Goal: Task Accomplishment & Management: Complete application form

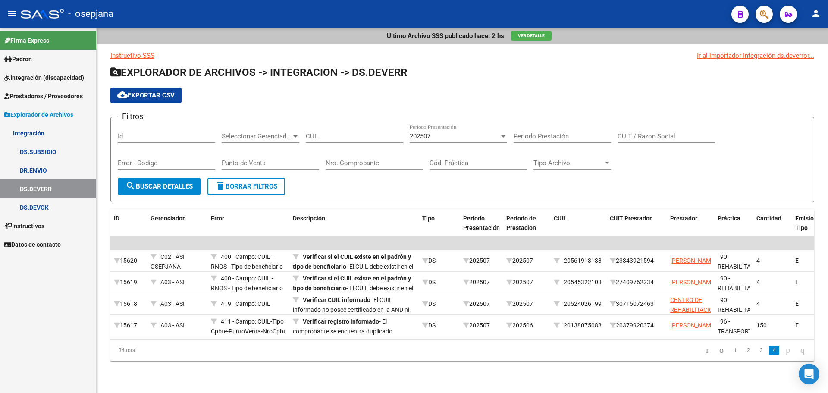
scroll to position [2, 0]
click at [718, 352] on icon "go to previous page" at bounding box center [721, 350] width 7 height 10
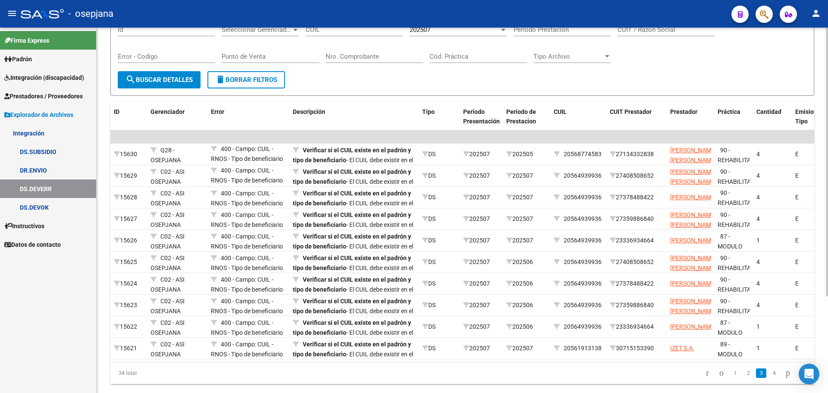
scroll to position [119, 0]
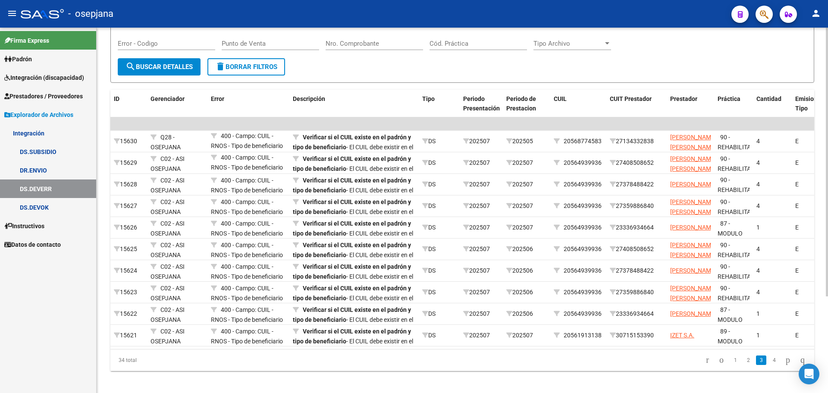
click at [824, 333] on div "Ultimo Archivo SSS publicado hace: 2 hs Ver Detalle Instructivo SSS Ir al impor…" at bounding box center [464, 153] width 734 height 490
click at [705, 365] on icon "go to first page" at bounding box center [708, 360] width 6 height 10
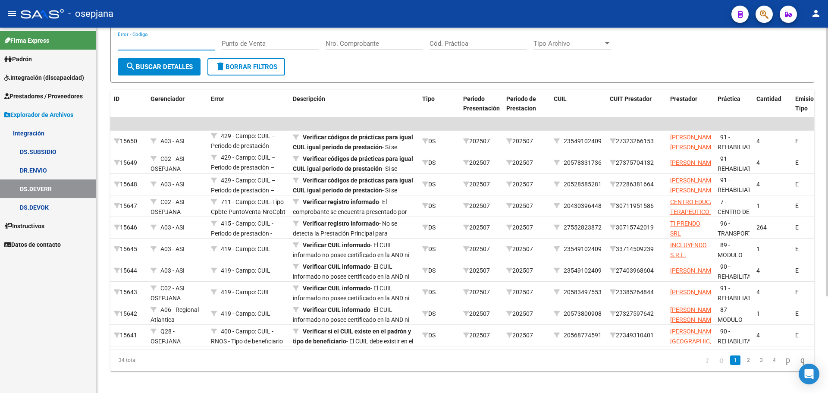
click at [164, 47] on input "Error - Codigo" at bounding box center [166, 44] width 97 height 8
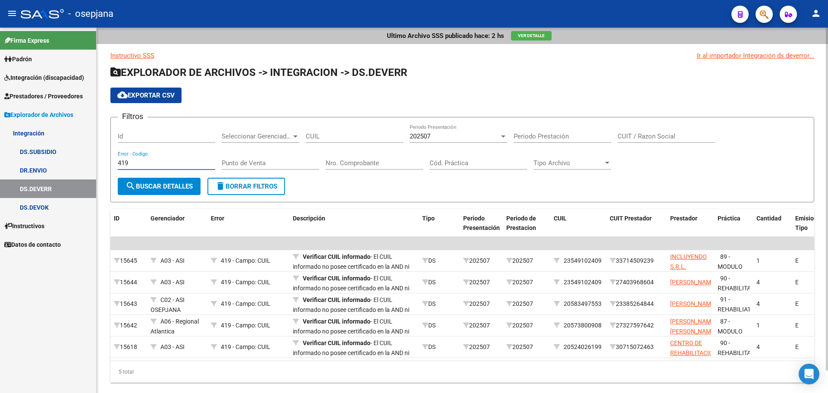
scroll to position [0, 0]
type input "4"
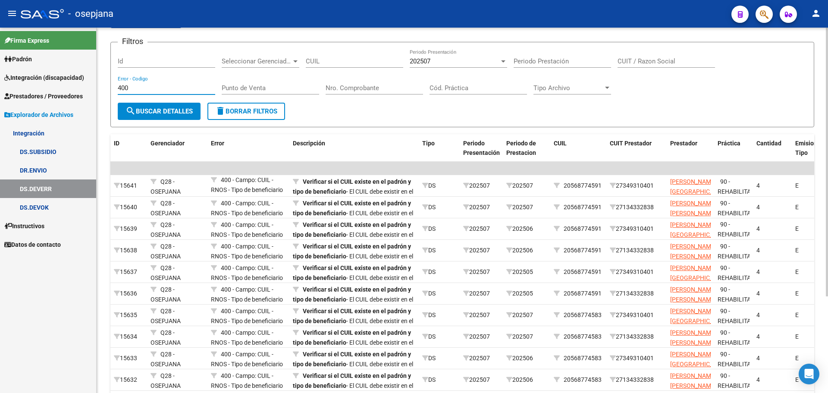
scroll to position [2, 0]
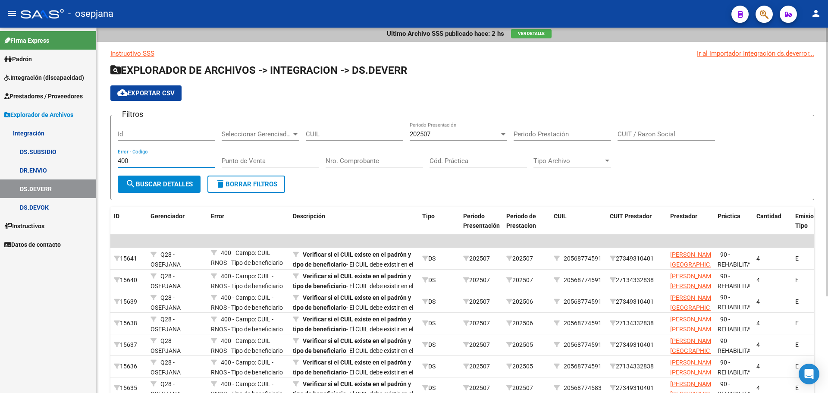
type input "400"
click at [240, 180] on span "delete Borrar Filtros" at bounding box center [246, 184] width 62 height 8
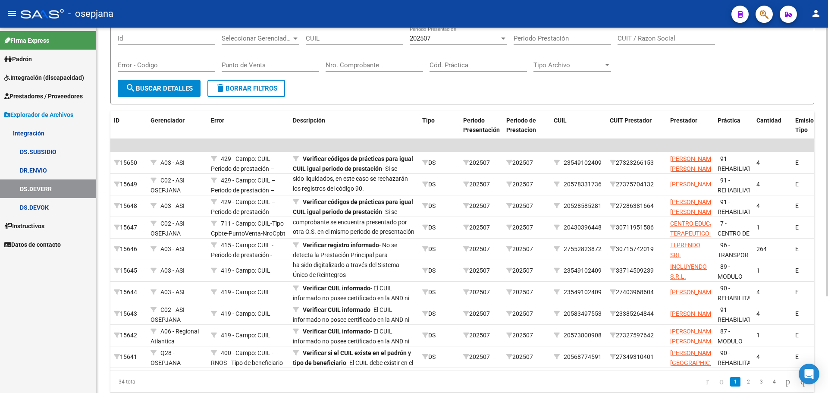
scroll to position [108, 0]
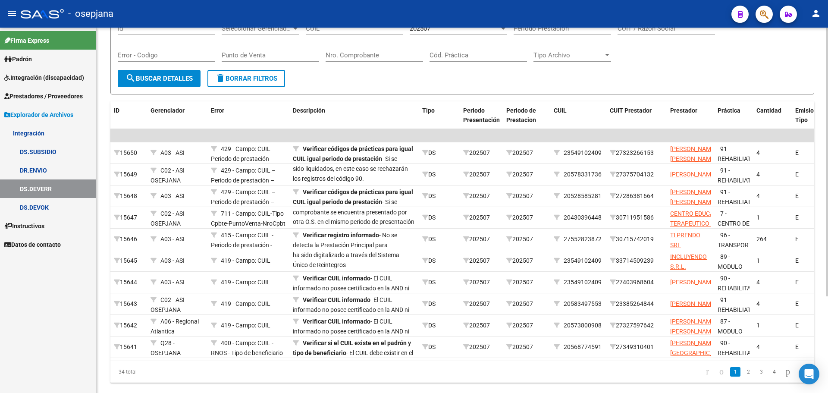
click at [825, 331] on div "Ultimo Archivo SSS publicado hace: 2 hs Ver Detalle Instructivo SSS Ir al impor…" at bounding box center [464, 165] width 734 height 490
click at [44, 96] on span "Prestadores / Proveedores" at bounding box center [43, 95] width 79 height 9
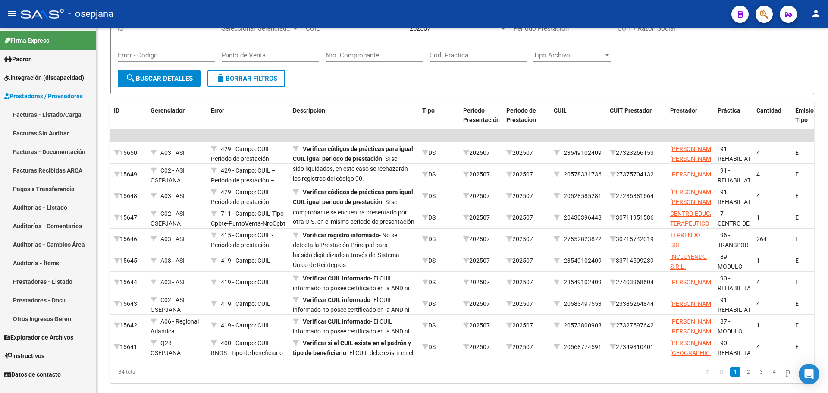
click at [32, 76] on span "Integración (discapacidad)" at bounding box center [44, 77] width 80 height 9
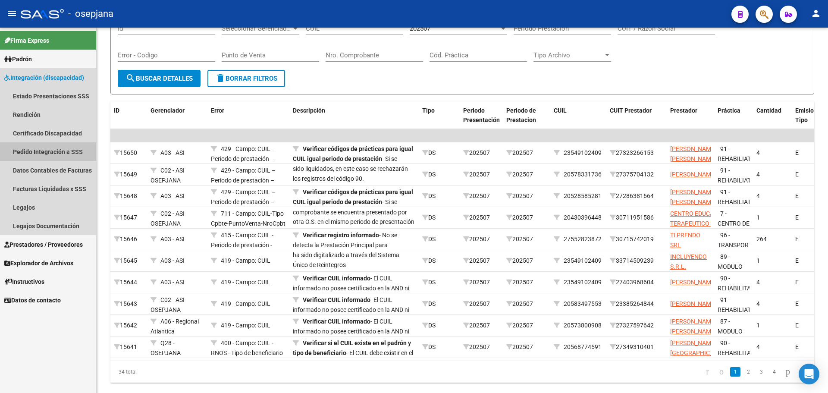
click at [40, 153] on link "Pedido Integración a SSS" at bounding box center [48, 151] width 96 height 19
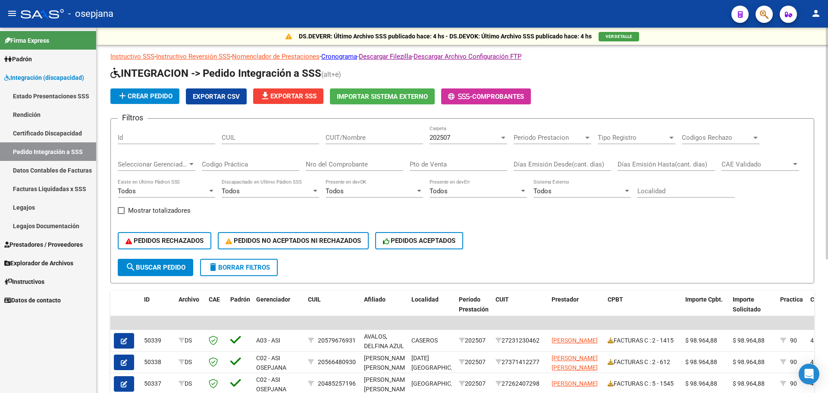
click at [266, 136] on input "CUIL" at bounding box center [270, 138] width 97 height 8
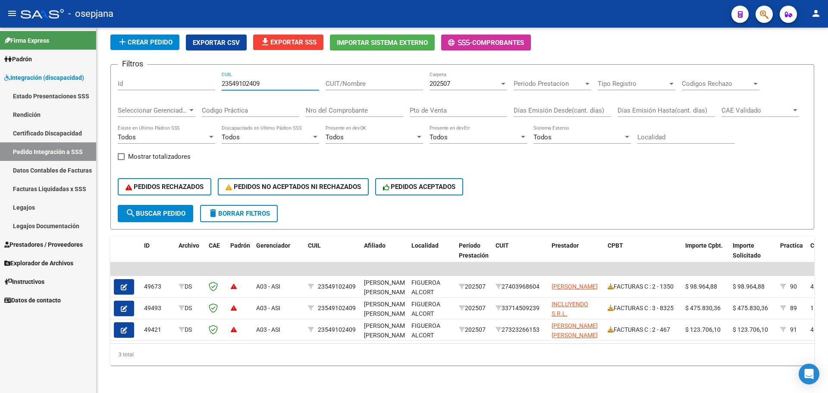
type input "23549102409"
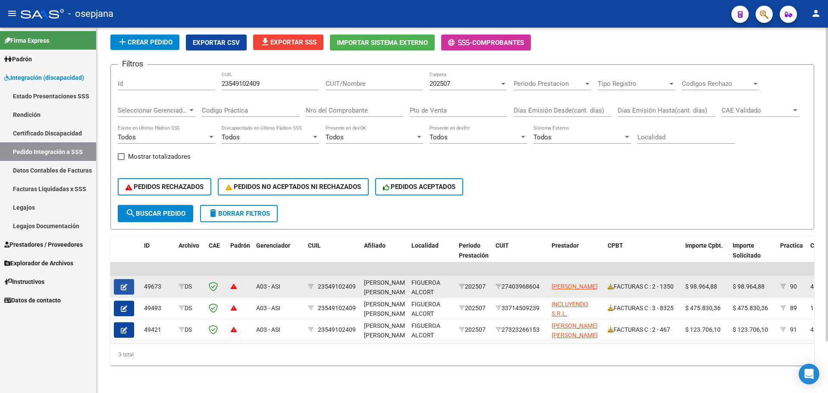
click at [129, 279] on button "button" at bounding box center [124, 287] width 20 height 16
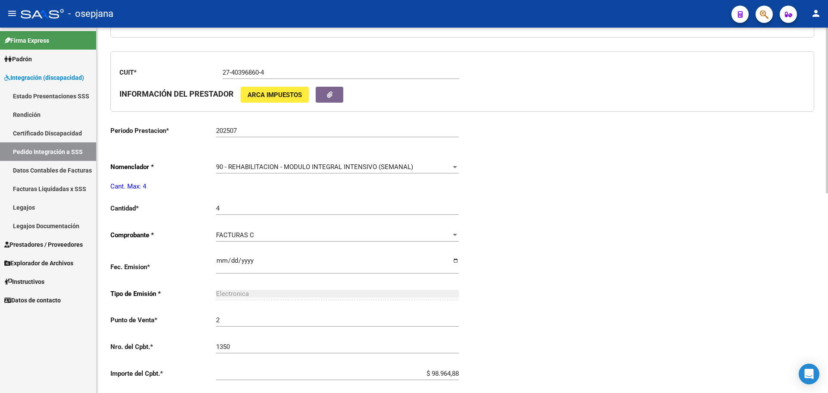
type input "23549102409"
click at [264, 166] on span "90 - REHABILITACION - MODULO INTEGRAL INTENSIVO (SEMANAL)" at bounding box center [314, 166] width 197 height 8
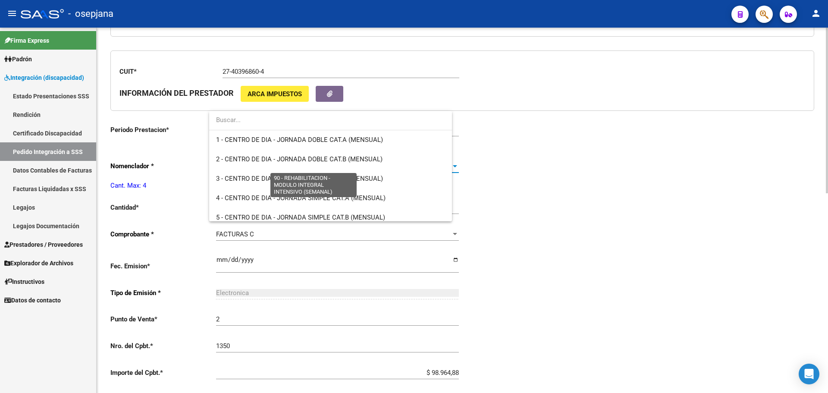
scroll to position [1702, 0]
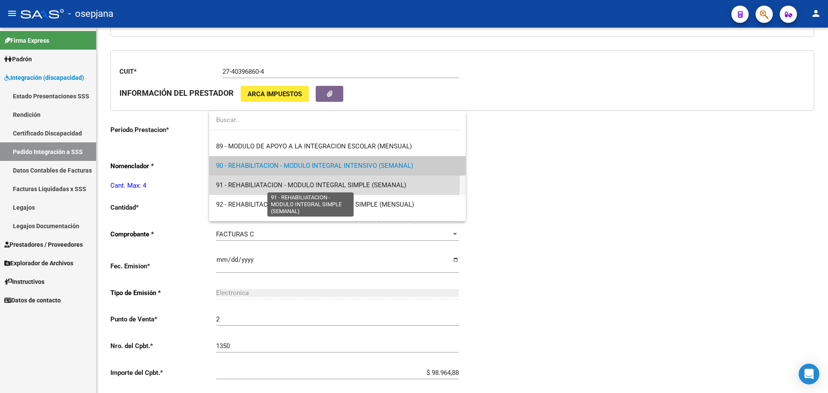
click at [262, 182] on span "91 - REHABILIATACION - MODULO INTEGRAL SIMPLE (SEMANAL)" at bounding box center [311, 185] width 190 height 8
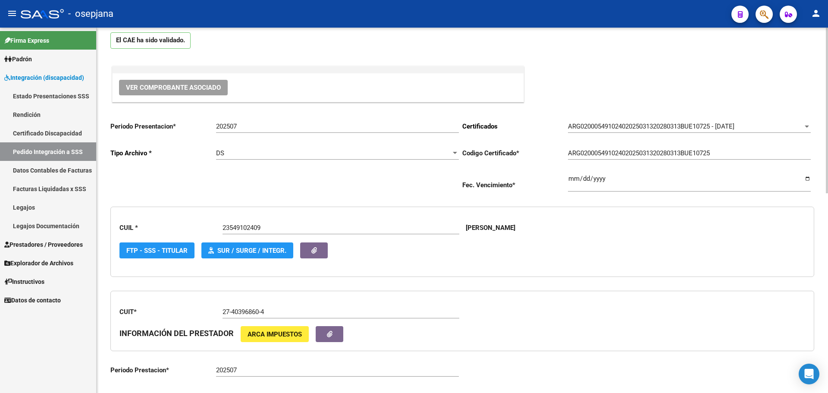
scroll to position [0, 0]
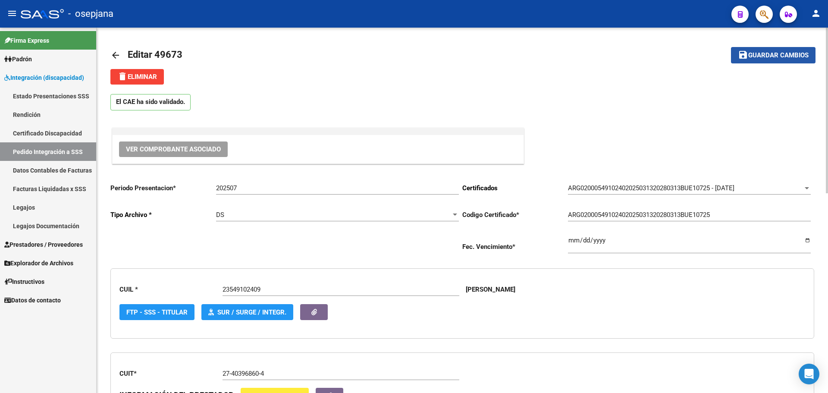
click at [749, 56] on span "Guardar cambios" at bounding box center [778, 56] width 60 height 8
click at [63, 151] on link "Pedido Integración a SSS" at bounding box center [48, 151] width 96 height 19
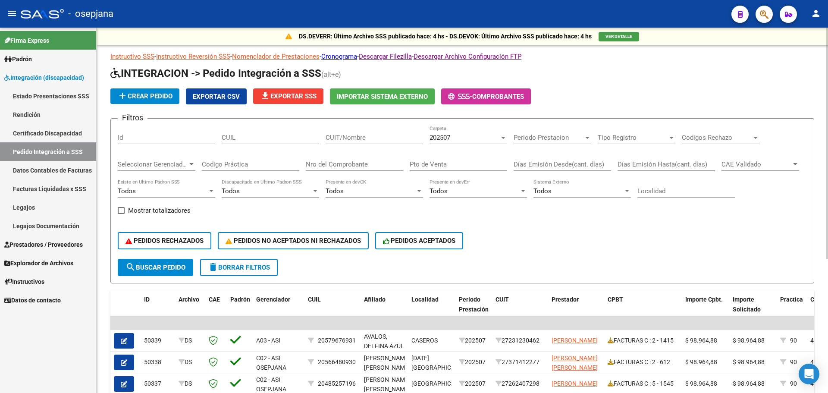
click at [268, 135] on input "CUIL" at bounding box center [270, 138] width 97 height 8
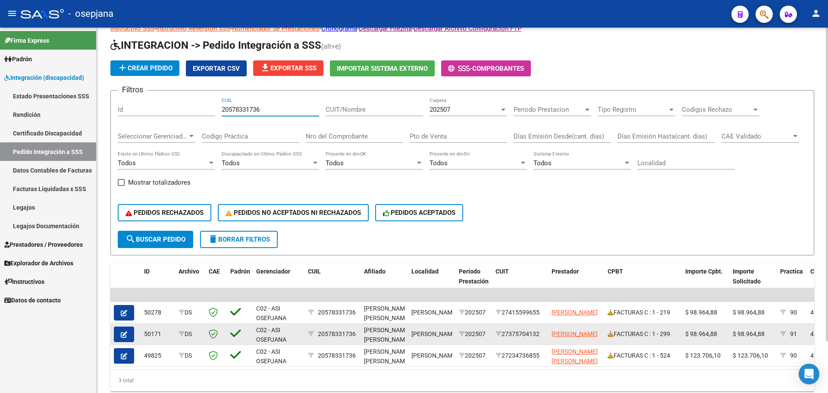
scroll to position [60, 0]
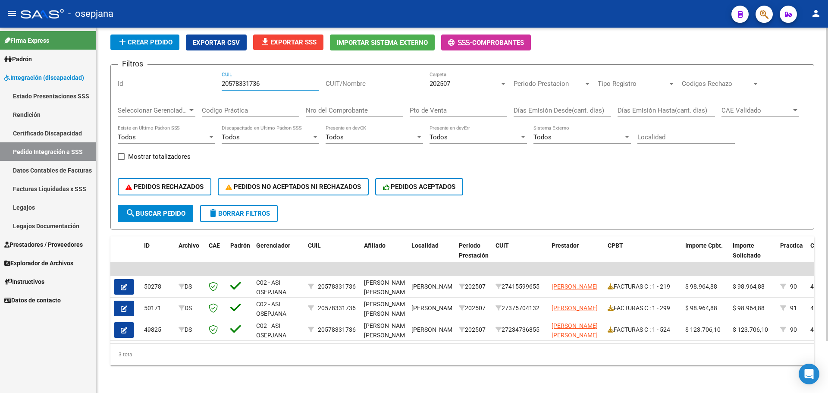
type input "20578331736"
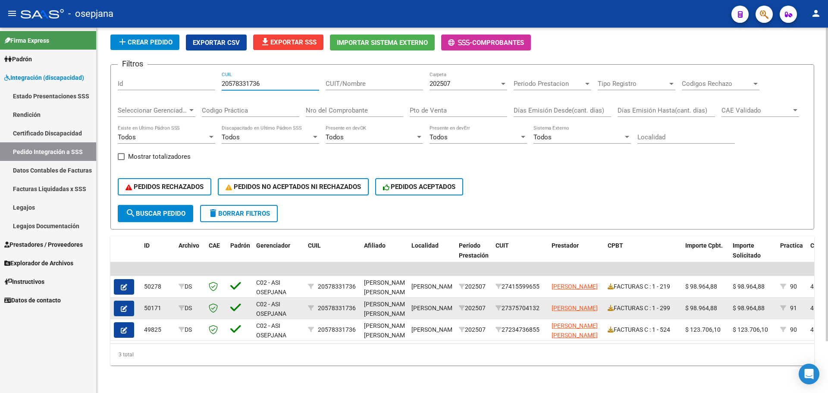
click at [126, 305] on icon "button" at bounding box center [124, 308] width 6 height 6
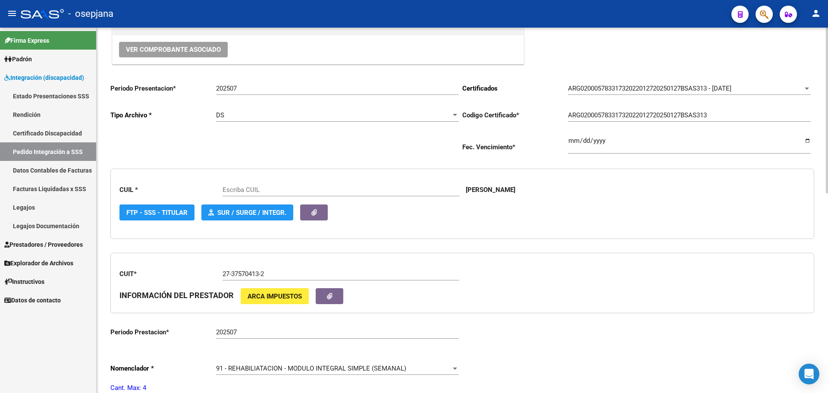
scroll to position [129, 0]
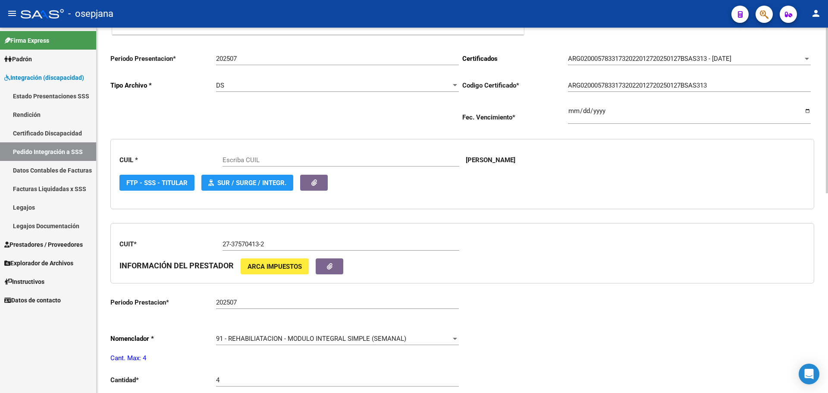
type input "20578331736"
click at [241, 337] on span "91 - REHABILIATACION - MODULO INTEGRAL SIMPLE (SEMANAL)" at bounding box center [311, 339] width 190 height 8
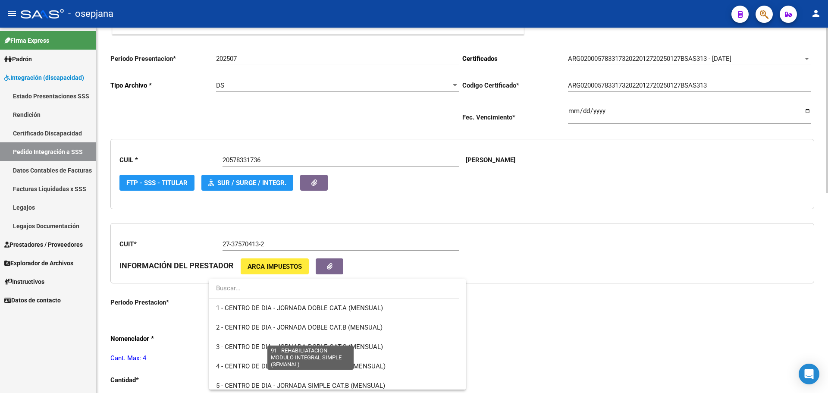
scroll to position [1717, 0]
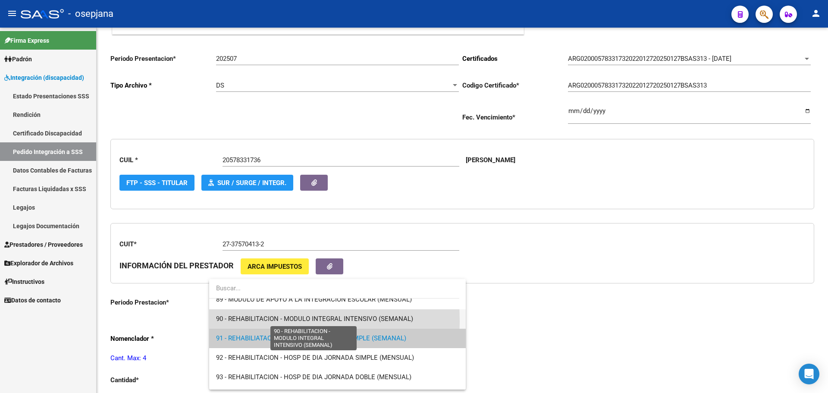
click at [242, 320] on span "90 - REHABILITACION - MODULO INTEGRAL INTENSIVO (SEMANAL)" at bounding box center [314, 319] width 197 height 8
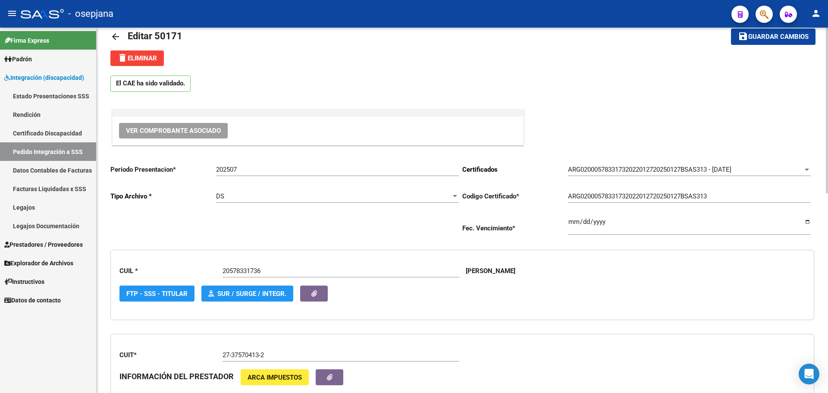
scroll to position [0, 0]
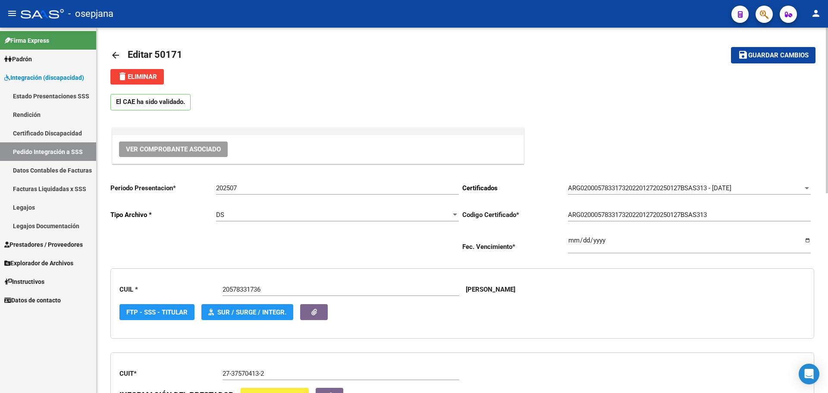
click at [776, 54] on span "Guardar cambios" at bounding box center [778, 56] width 60 height 8
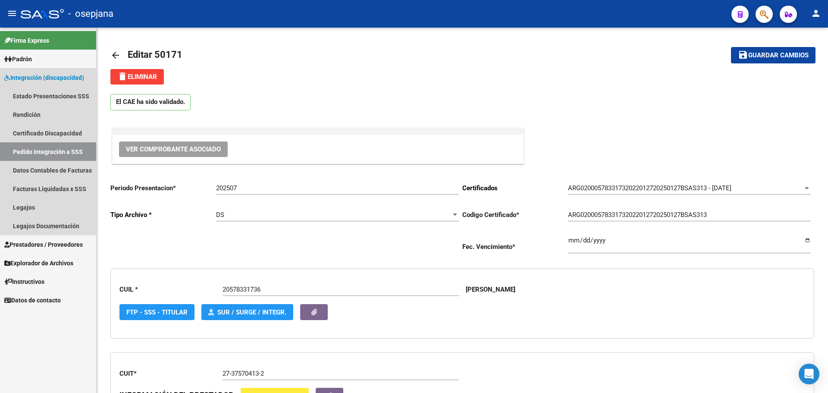
click at [24, 150] on link "Pedido Integración a SSS" at bounding box center [48, 151] width 96 height 19
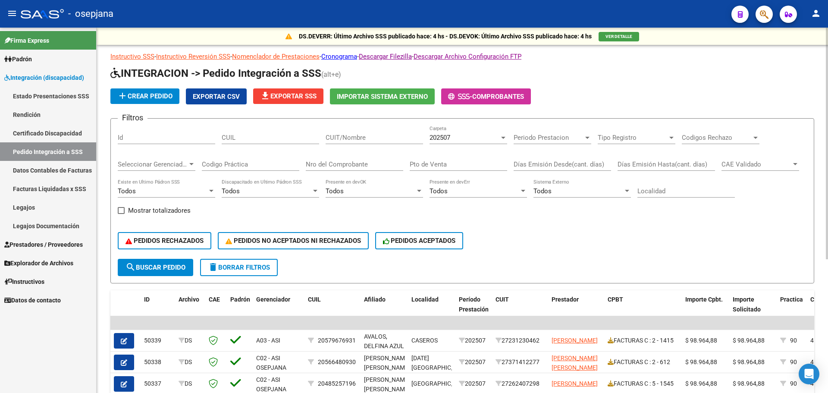
click at [275, 133] on div "CUIL" at bounding box center [270, 135] width 97 height 19
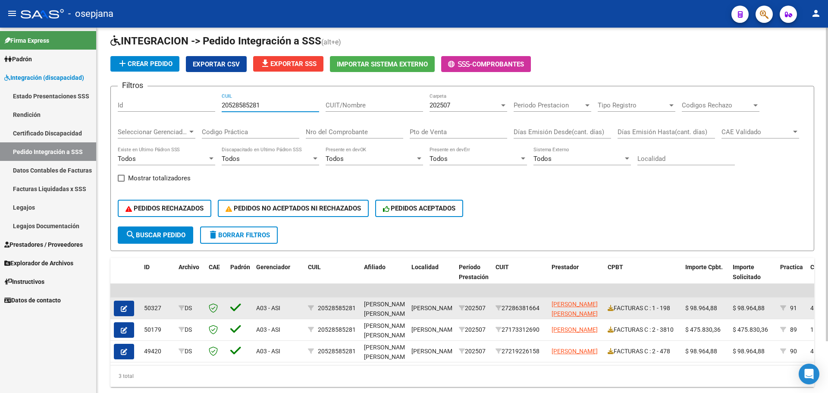
scroll to position [60, 0]
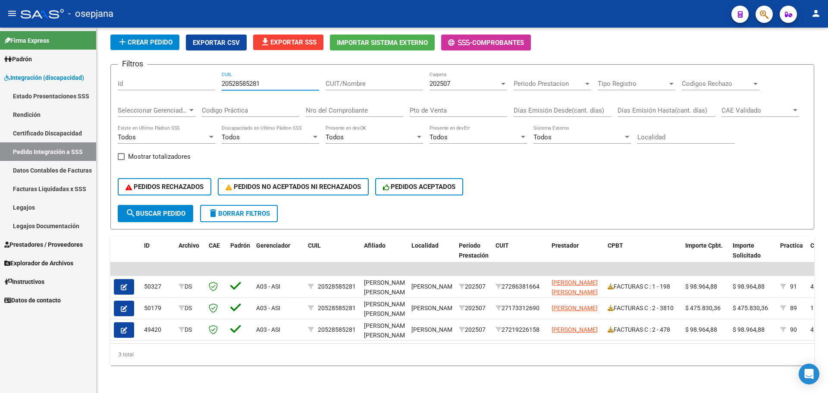
type input "20528585281"
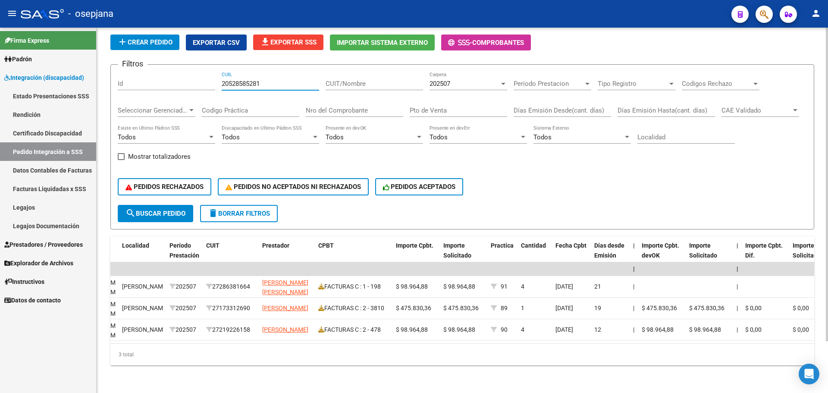
scroll to position [0, 0]
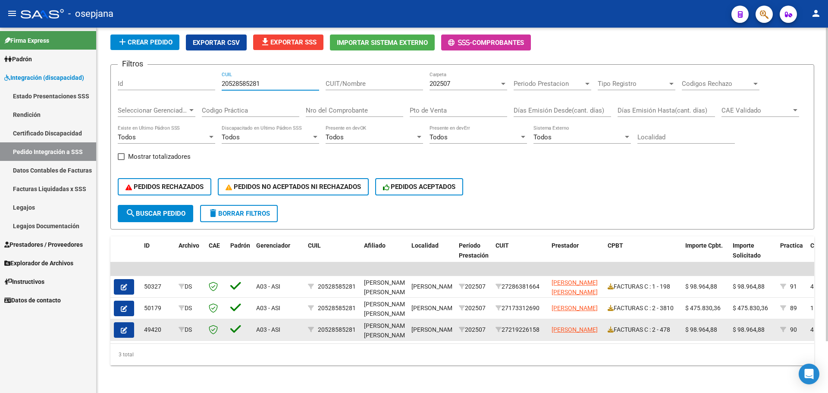
click at [126, 327] on icon "button" at bounding box center [124, 330] width 6 height 6
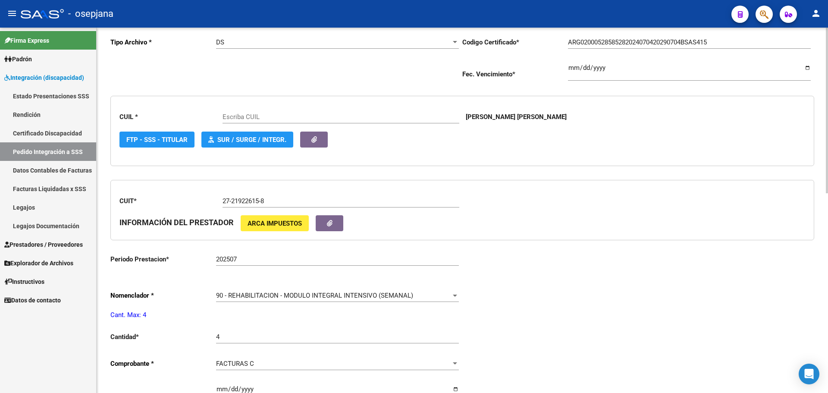
type input "20528585281"
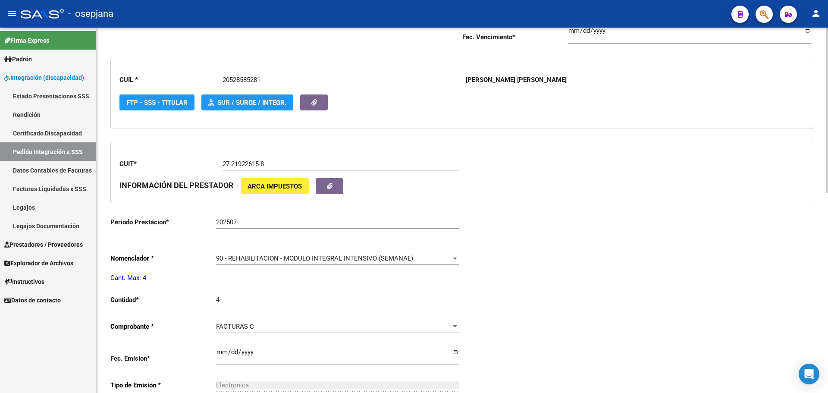
scroll to position [302, 0]
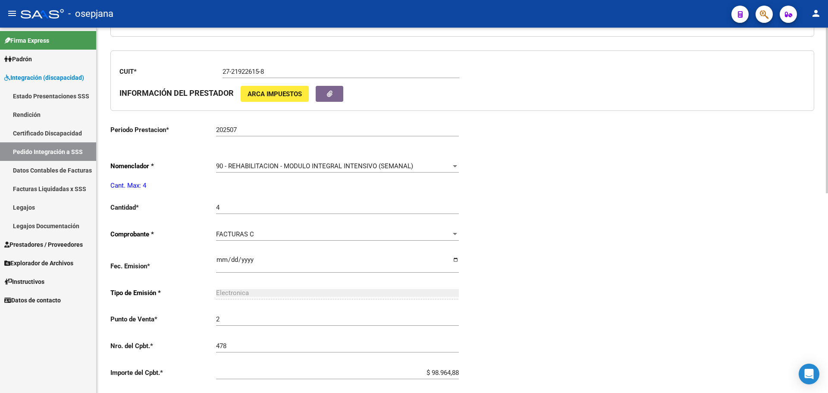
click at [292, 162] on span "90 - REHABILITACION - MODULO INTEGRAL INTENSIVO (SEMANAL)" at bounding box center [314, 166] width 197 height 8
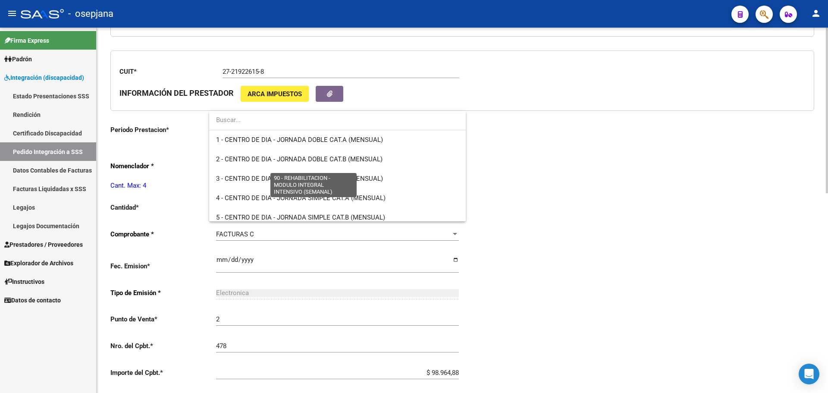
scroll to position [1702, 0]
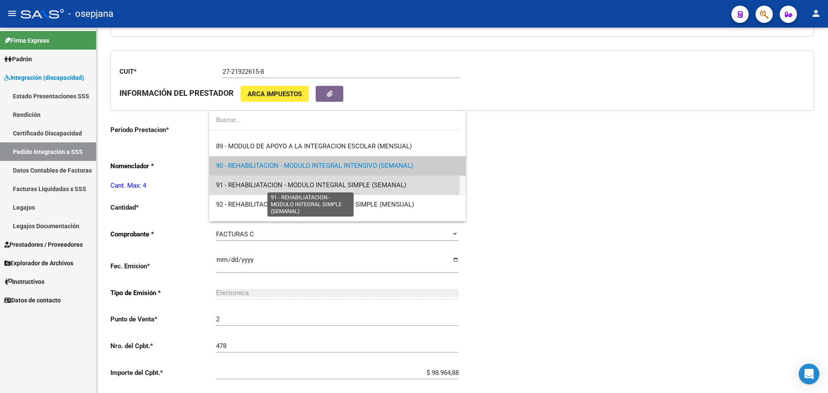
click at [283, 181] on span "91 - REHABILIATACION - MODULO INTEGRAL SIMPLE (SEMANAL)" at bounding box center [311, 185] width 190 height 8
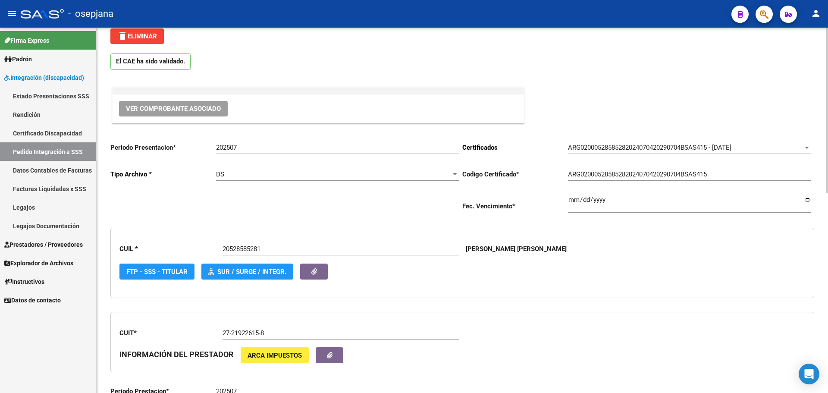
scroll to position [0, 0]
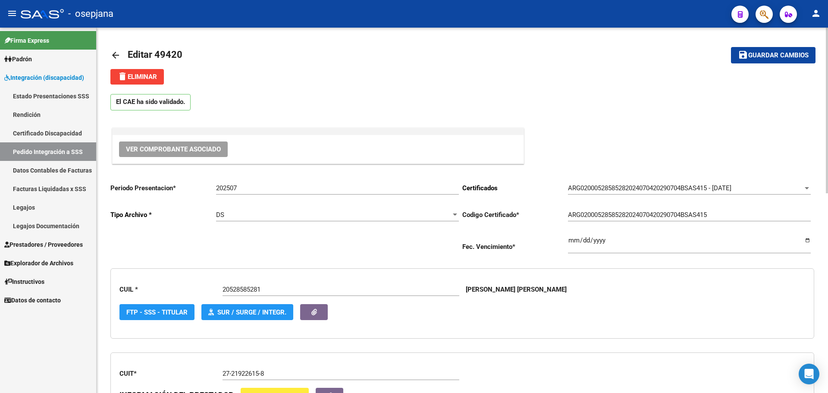
click at [764, 55] on span "Guardar cambios" at bounding box center [778, 56] width 60 height 8
click at [768, 58] on span "Guardar cambios" at bounding box center [778, 56] width 60 height 8
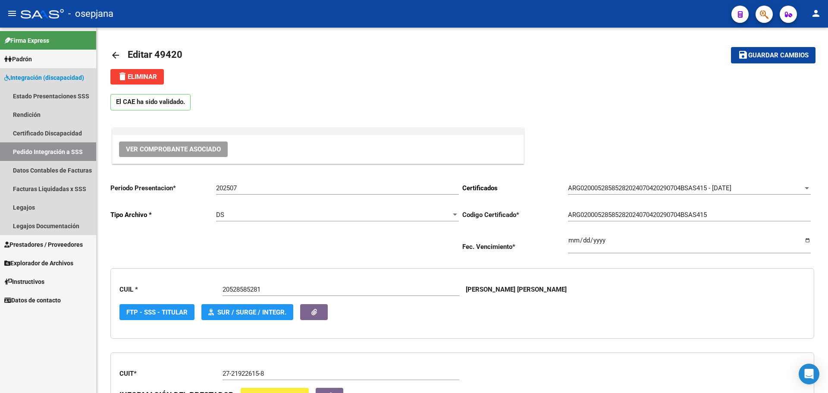
click at [33, 150] on link "Pedido Integración a SSS" at bounding box center [48, 151] width 96 height 19
